Goal: Navigation & Orientation: Find specific page/section

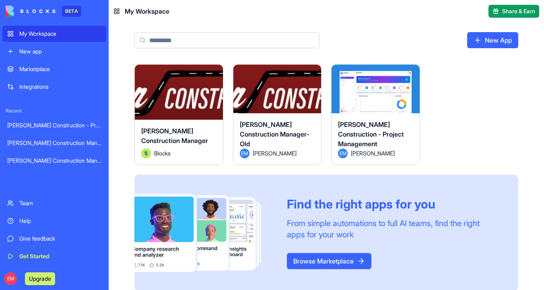
click at [387, 97] on button "Launch" at bounding box center [375, 92] width 60 height 16
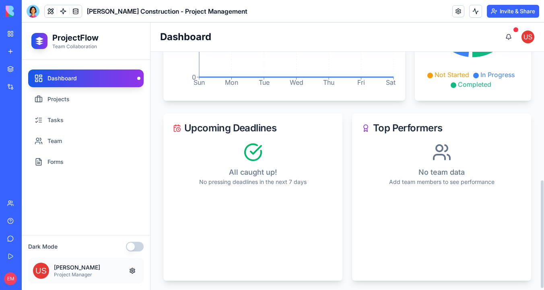
scroll to position [284, 0]
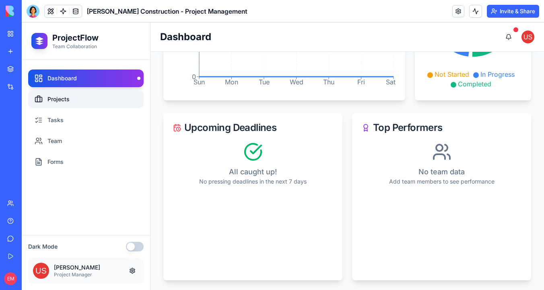
click at [105, 93] on link "Projects" at bounding box center [85, 99] width 115 height 18
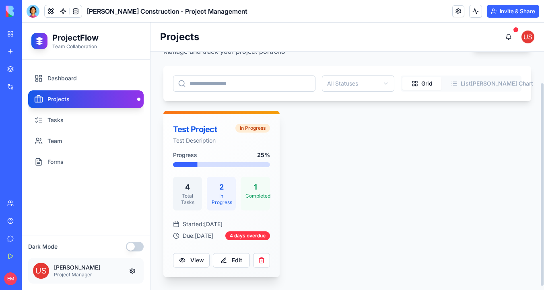
scroll to position [41, 0]
click at [244, 232] on div "4 days overdue" at bounding box center [247, 236] width 45 height 9
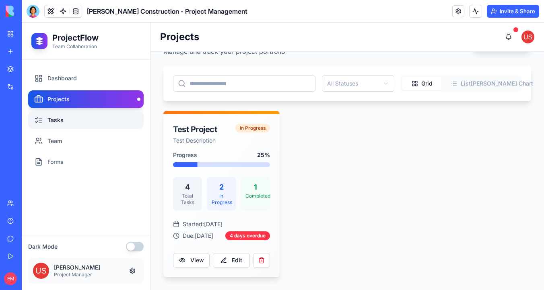
click at [82, 125] on link "Tasks" at bounding box center [85, 120] width 115 height 18
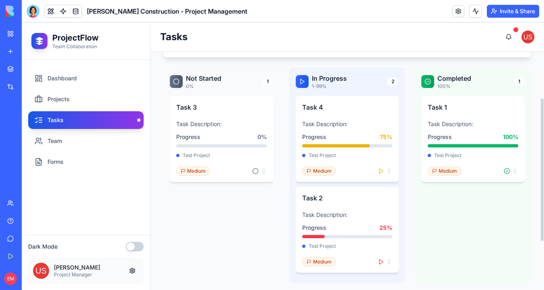
scroll to position [158, 0]
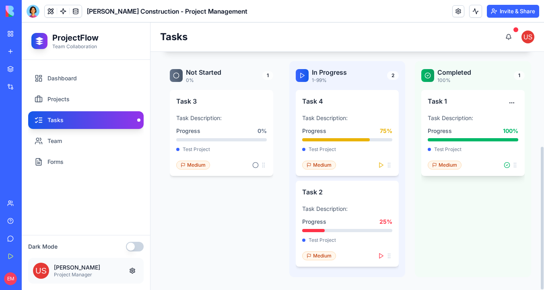
click at [463, 119] on p "Task Description:" at bounding box center [472, 118] width 90 height 8
click at [460, 126] on div "Task 1 Task Description: Progress 100 % Test Project Medium" at bounding box center [472, 133] width 103 height 86
click at [446, 152] on div "Test Project" at bounding box center [472, 149] width 90 height 6
click at [446, 105] on h4 "Task 1" at bounding box center [466, 102] width 78 height 10
click at [60, 145] on link "Team" at bounding box center [85, 141] width 115 height 18
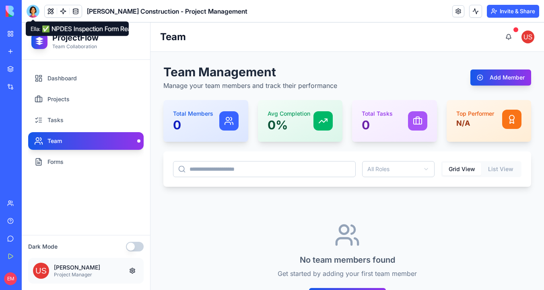
click at [33, 11] on div at bounding box center [33, 11] width 13 height 13
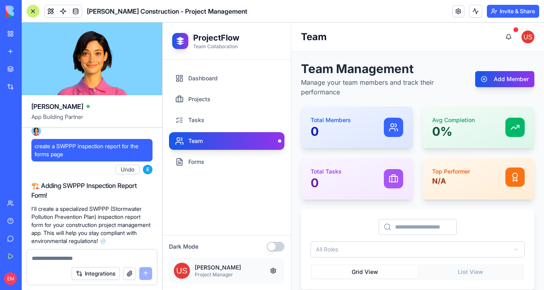
scroll to position [1007, 0]
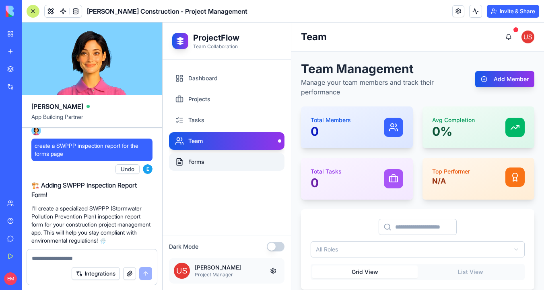
click at [197, 166] on link "Forms" at bounding box center [226, 162] width 115 height 18
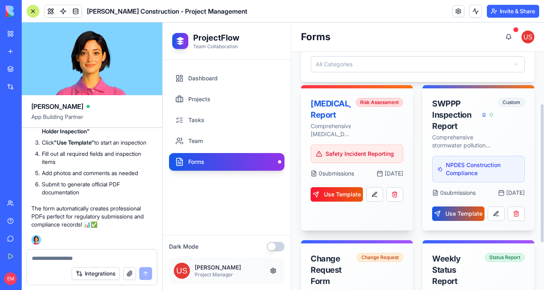
scroll to position [171, 0]
